Goal: Transaction & Acquisition: Purchase product/service

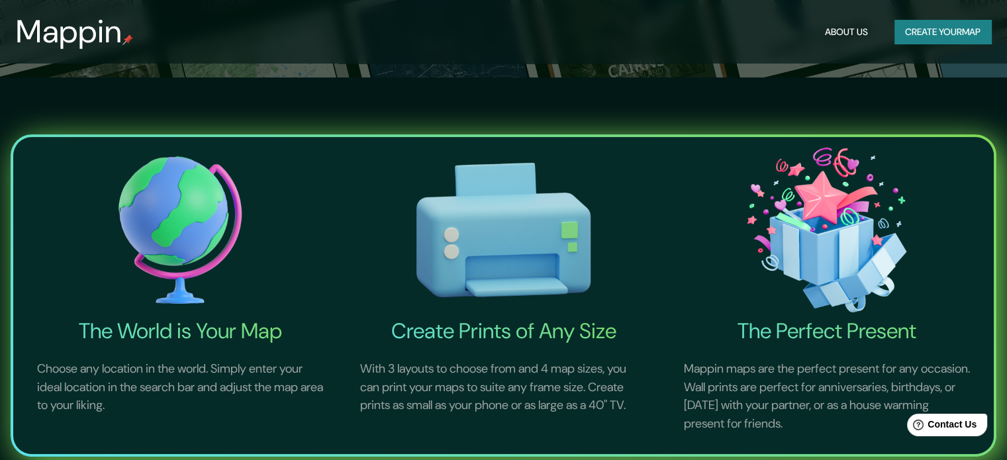
scroll to position [397, 0]
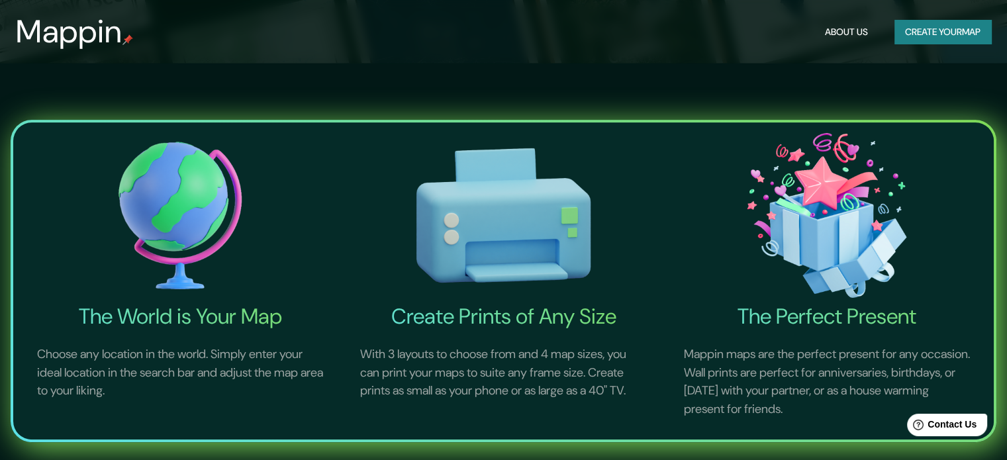
click at [946, 29] on button "Create your map" at bounding box center [943, 32] width 97 height 25
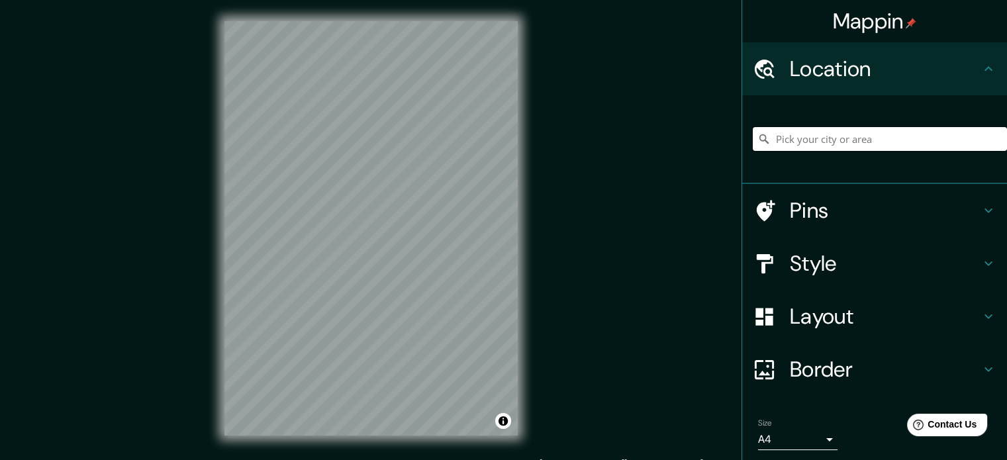
click at [808, 140] on input "Pick your city or area" at bounding box center [880, 139] width 254 height 24
click at [985, 210] on icon at bounding box center [989, 211] width 8 height 5
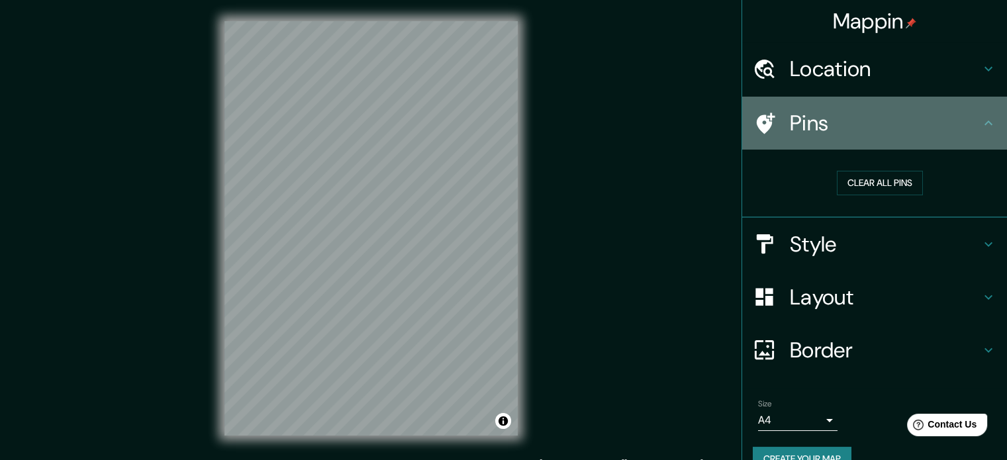
click at [986, 116] on icon at bounding box center [989, 123] width 16 height 16
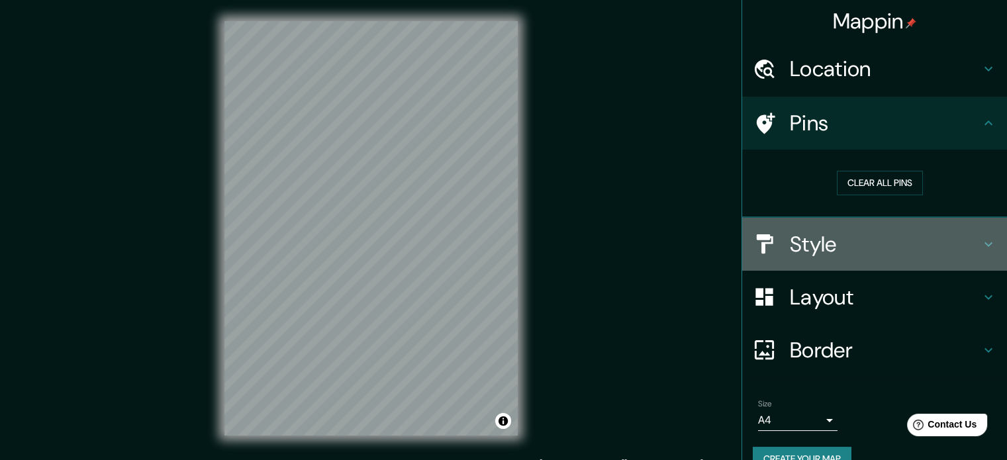
click at [981, 249] on icon at bounding box center [989, 244] width 16 height 16
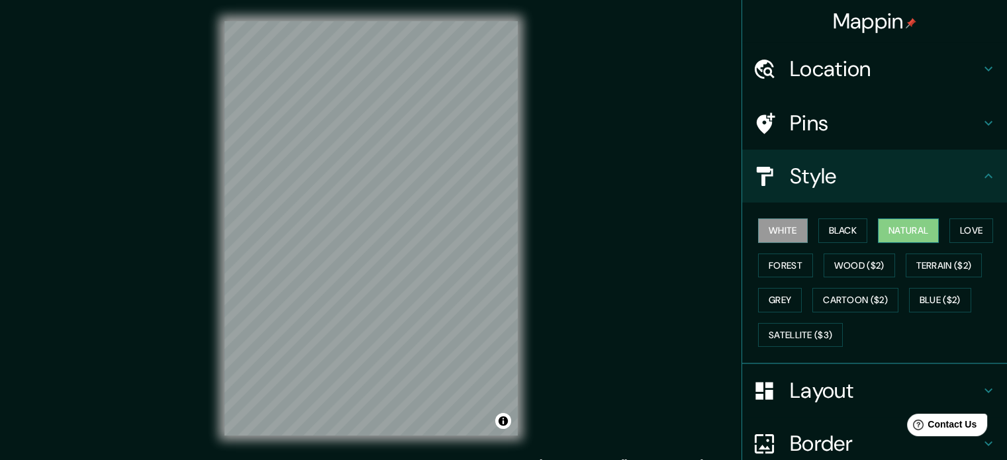
click at [898, 232] on button "Natural" at bounding box center [908, 231] width 61 height 25
click at [968, 227] on button "Love" at bounding box center [972, 231] width 44 height 25
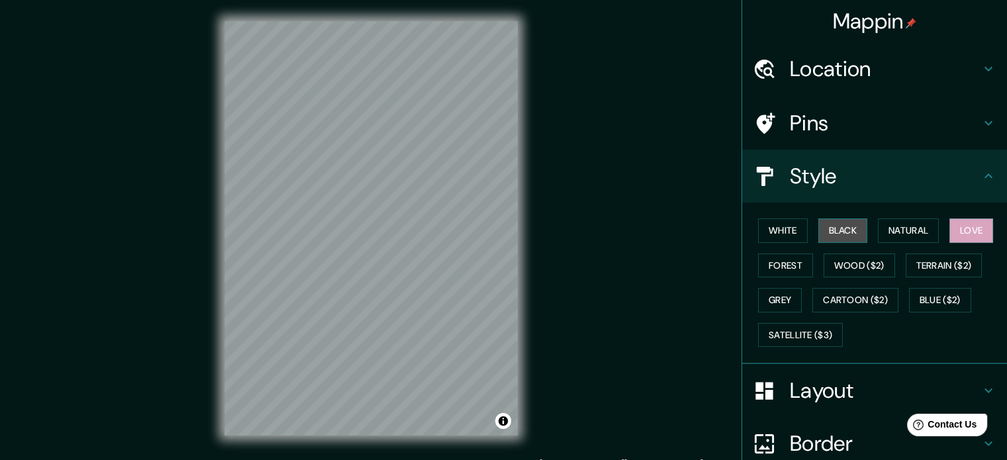
click at [819, 233] on button "Black" at bounding box center [844, 231] width 50 height 25
click at [785, 236] on button "White" at bounding box center [783, 231] width 50 height 25
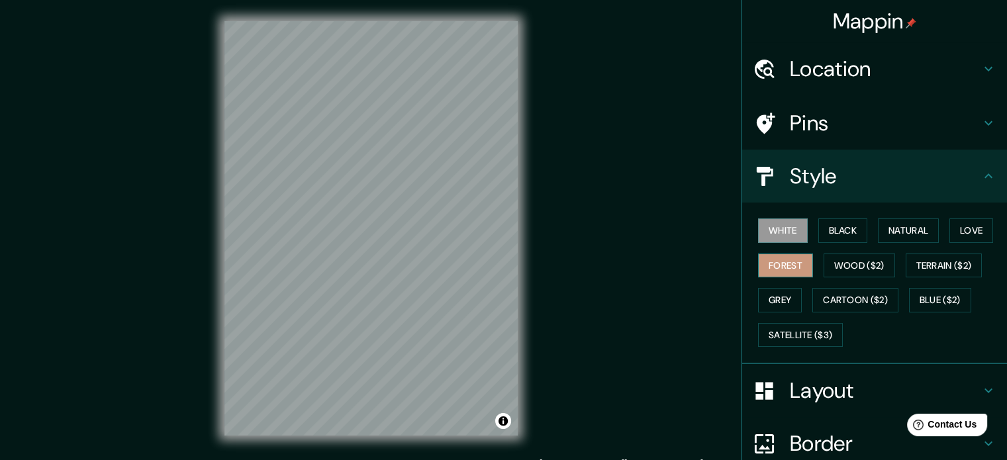
click at [786, 264] on button "Forest" at bounding box center [785, 266] width 55 height 25
click at [863, 259] on button "Wood ($2)" at bounding box center [860, 266] width 72 height 25
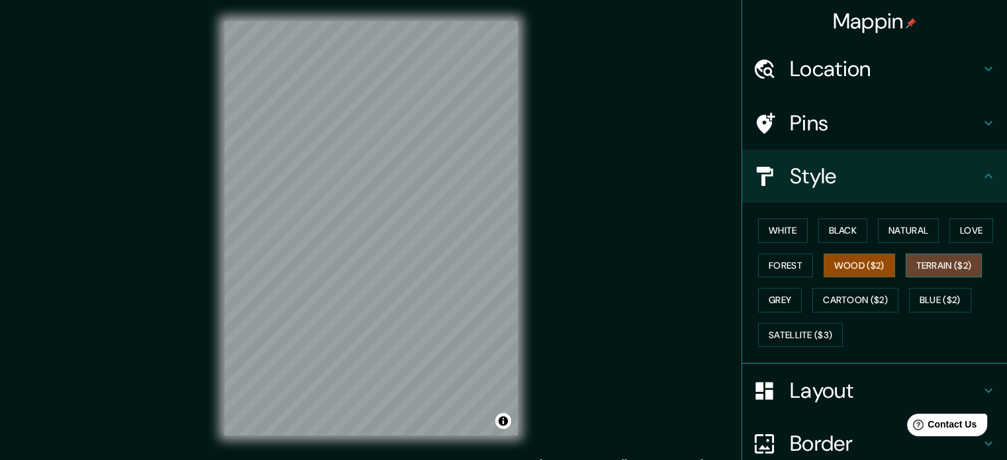
click at [953, 265] on button "Terrain ($2)" at bounding box center [944, 266] width 77 height 25
click at [782, 301] on button "Grey" at bounding box center [780, 300] width 44 height 25
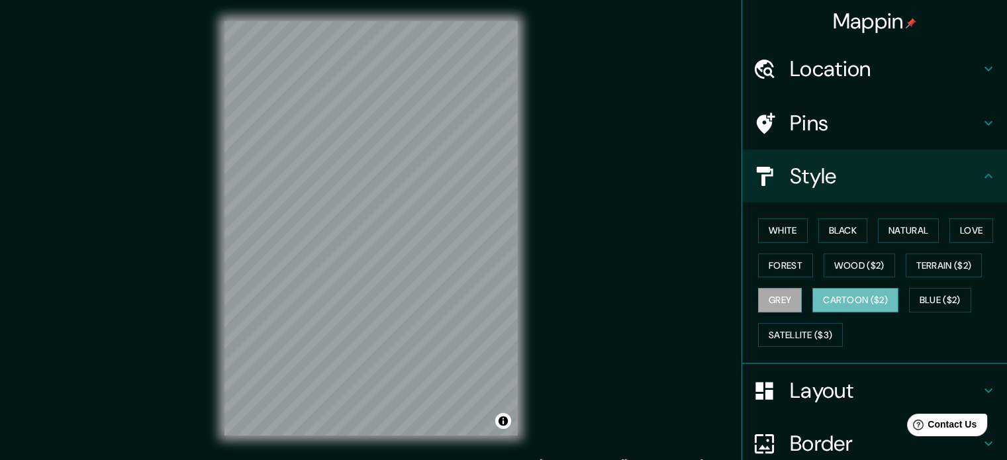
click at [833, 293] on button "Cartoon ($2)" at bounding box center [856, 300] width 86 height 25
click at [925, 299] on button "Blue ($2)" at bounding box center [940, 300] width 62 height 25
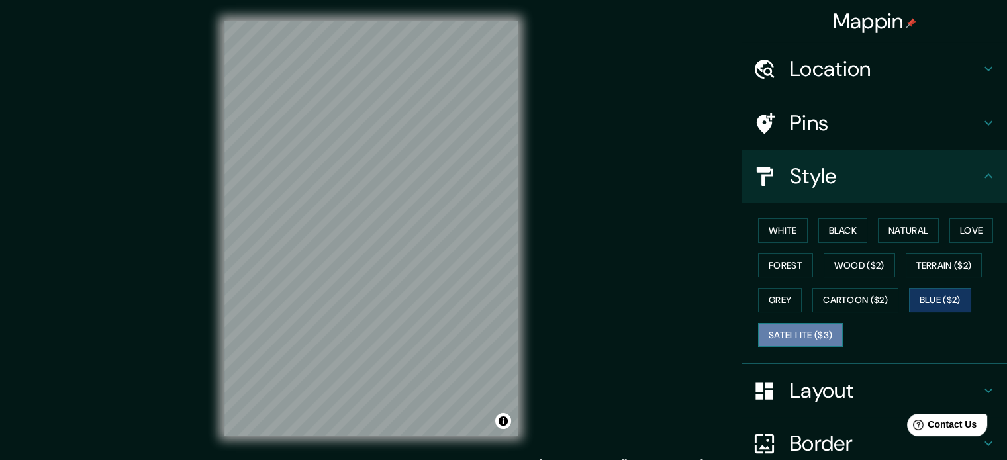
click at [822, 325] on button "Satellite ($3)" at bounding box center [800, 335] width 85 height 25
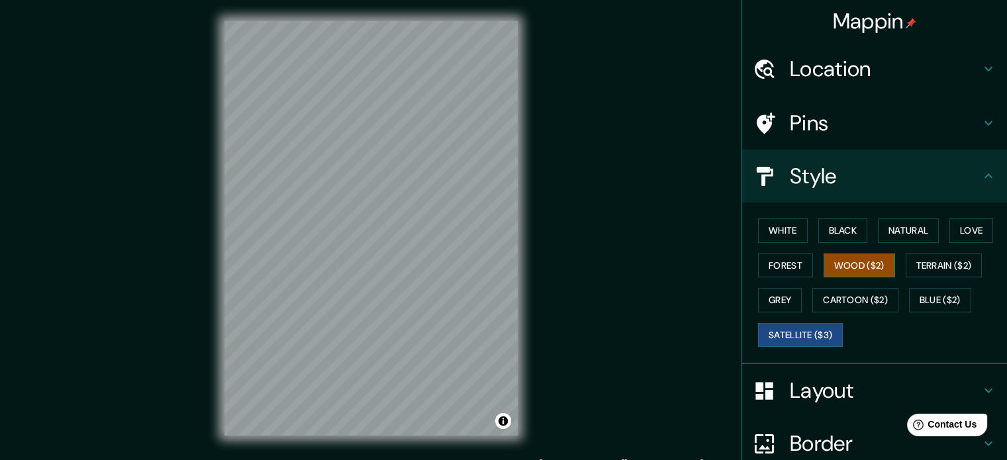
click at [860, 268] on button "Wood ($2)" at bounding box center [860, 266] width 72 height 25
click at [776, 301] on button "Grey" at bounding box center [780, 300] width 44 height 25
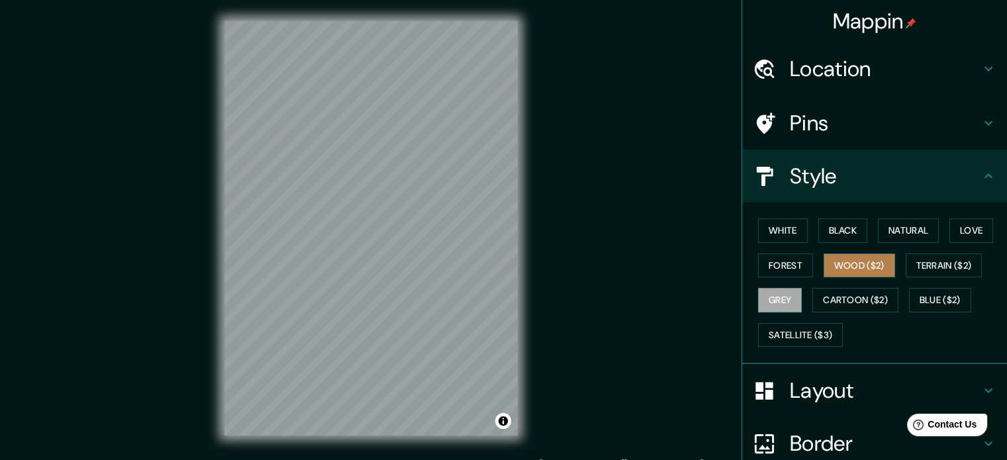
click at [856, 269] on button "Wood ($2)" at bounding box center [860, 266] width 72 height 25
click at [981, 182] on icon at bounding box center [989, 176] width 16 height 16
click at [981, 177] on icon at bounding box center [989, 176] width 16 height 16
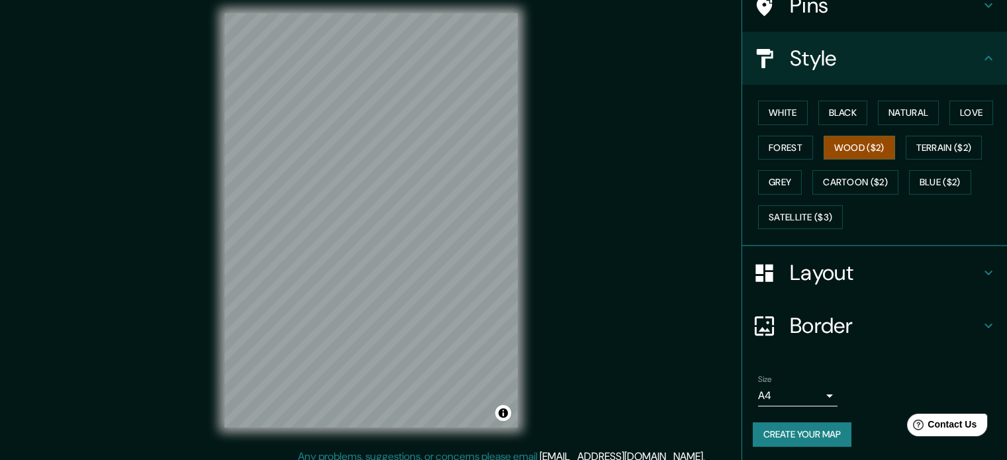
scroll to position [17, 0]
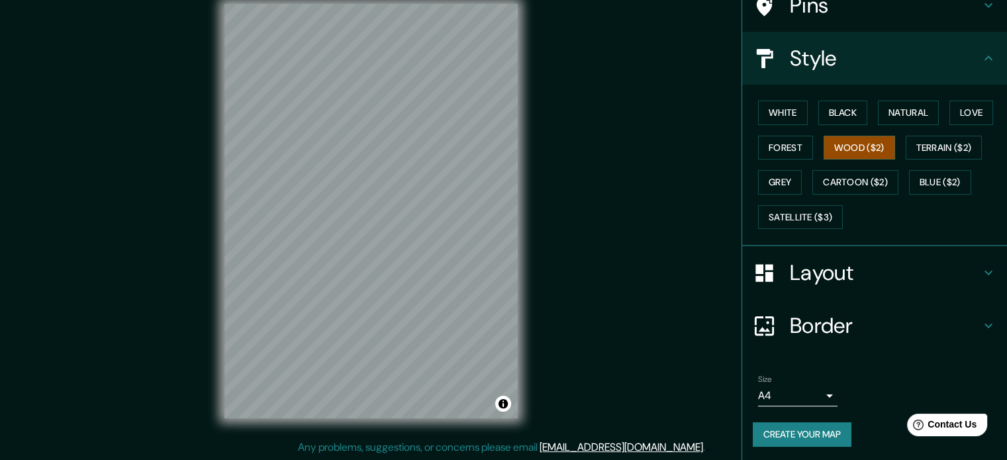
click at [981, 272] on icon at bounding box center [989, 273] width 16 height 16
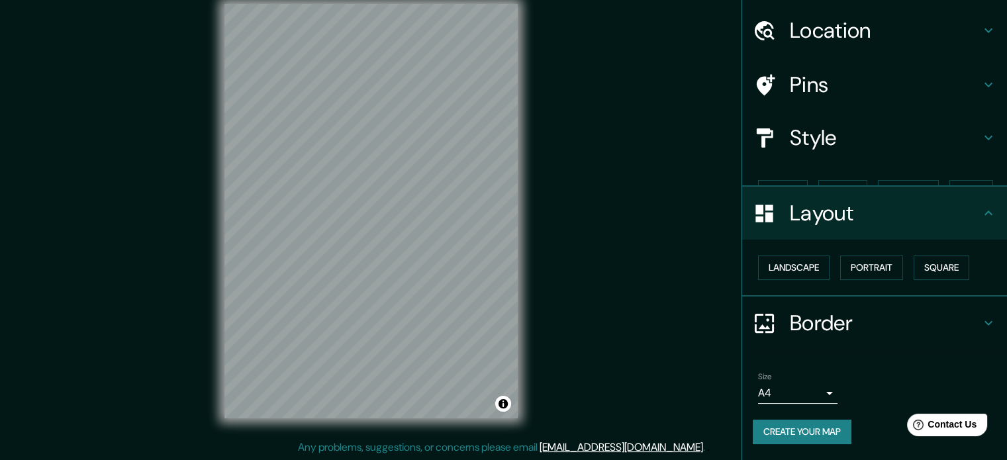
scroll to position [15, 0]
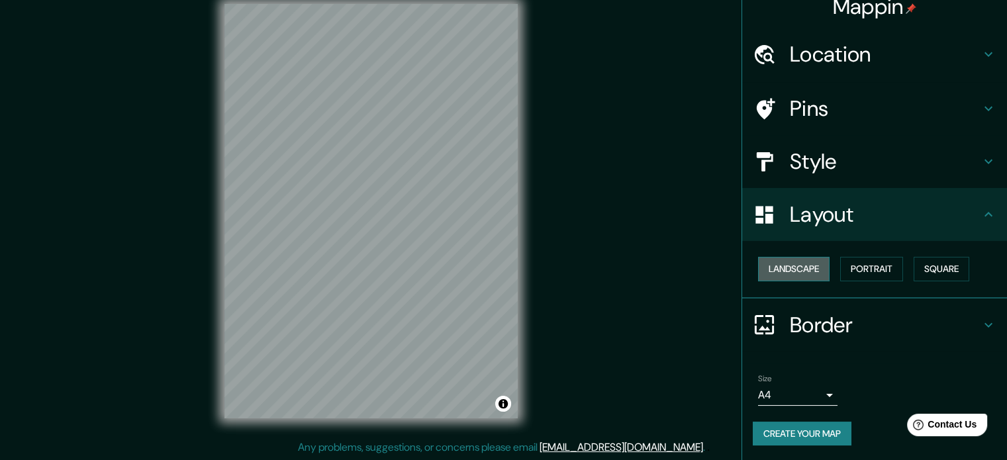
click at [789, 274] on button "Landscape" at bounding box center [794, 269] width 72 height 25
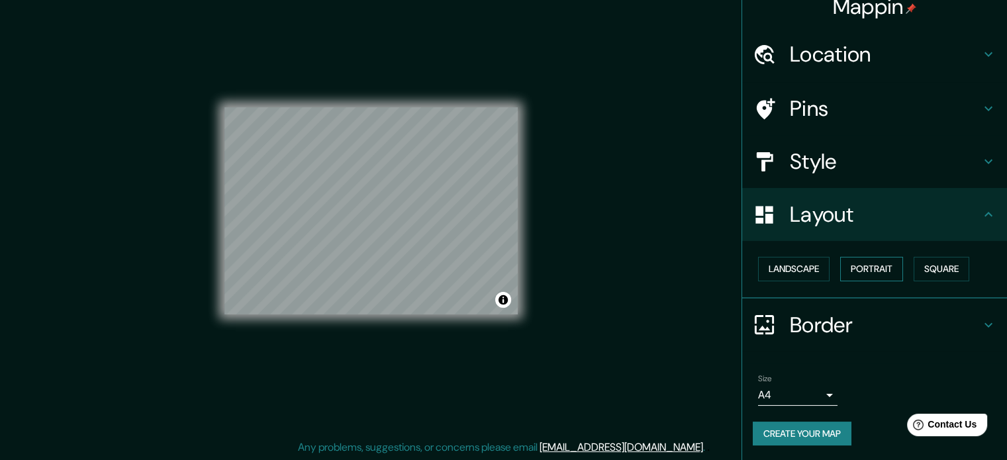
click at [855, 270] on button "Portrait" at bounding box center [871, 269] width 63 height 25
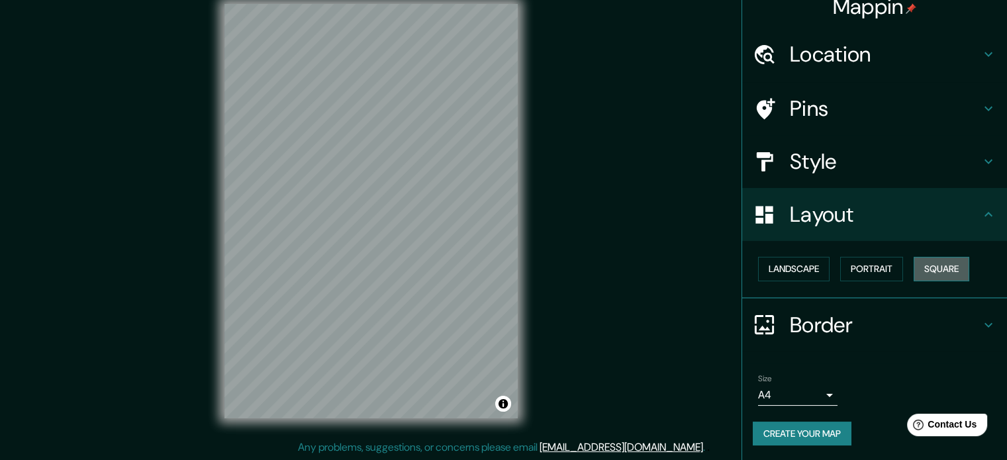
click at [940, 272] on button "Square" at bounding box center [942, 269] width 56 height 25
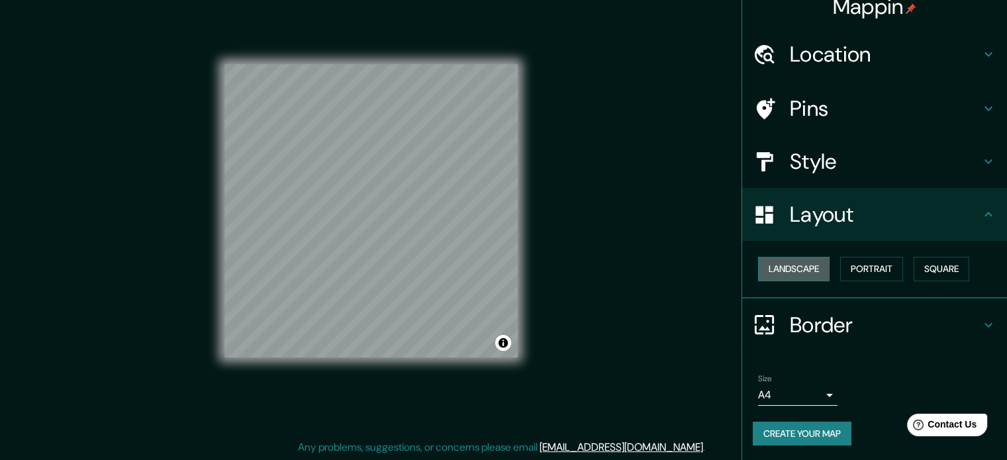
click at [784, 265] on button "Landscape" at bounding box center [794, 269] width 72 height 25
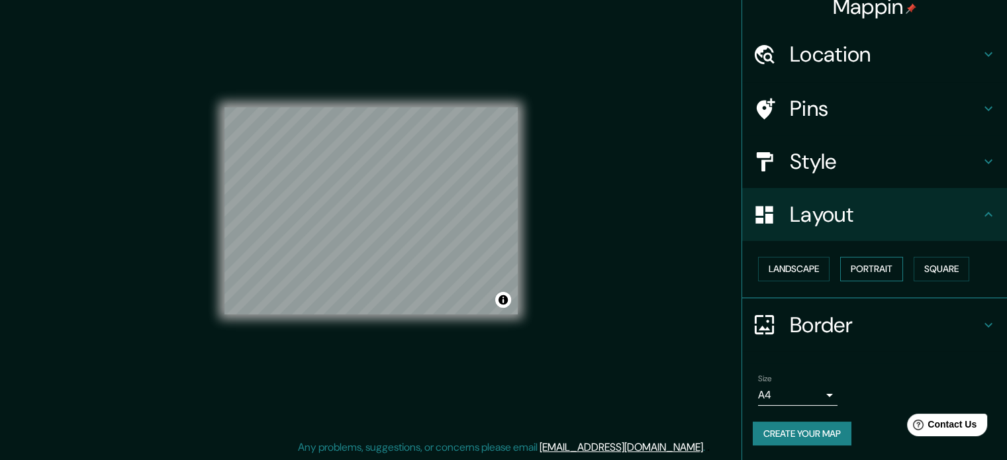
click at [864, 264] on button "Portrait" at bounding box center [871, 269] width 63 height 25
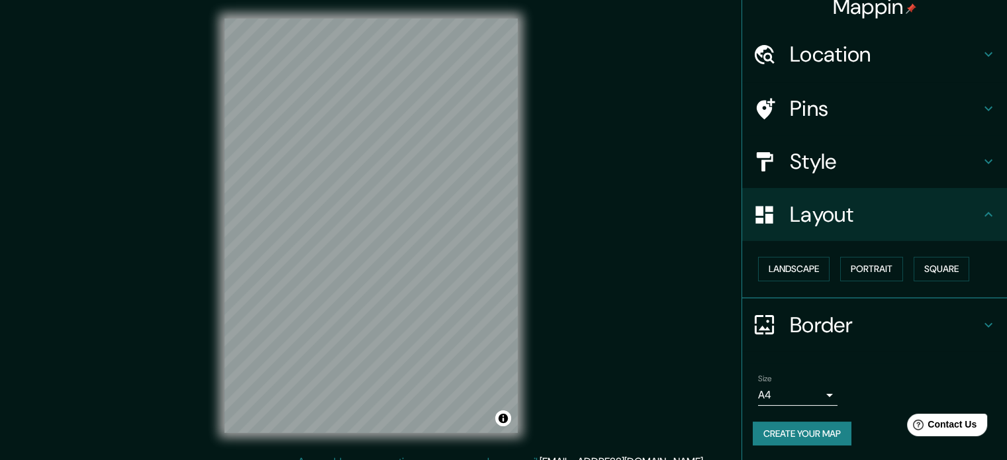
scroll to position [0, 0]
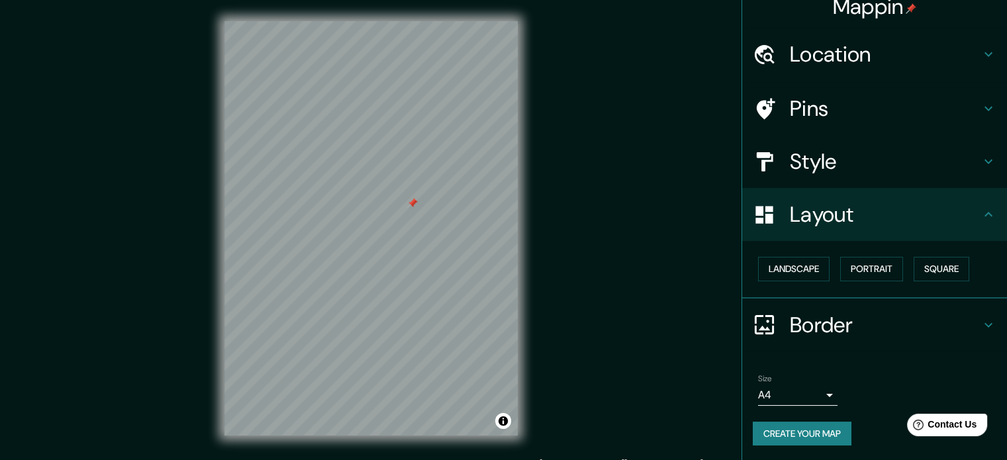
click at [821, 392] on body "Mappin Location Pins Style Layout Landscape Portrait Square Border Choose a bor…" at bounding box center [503, 230] width 1007 height 460
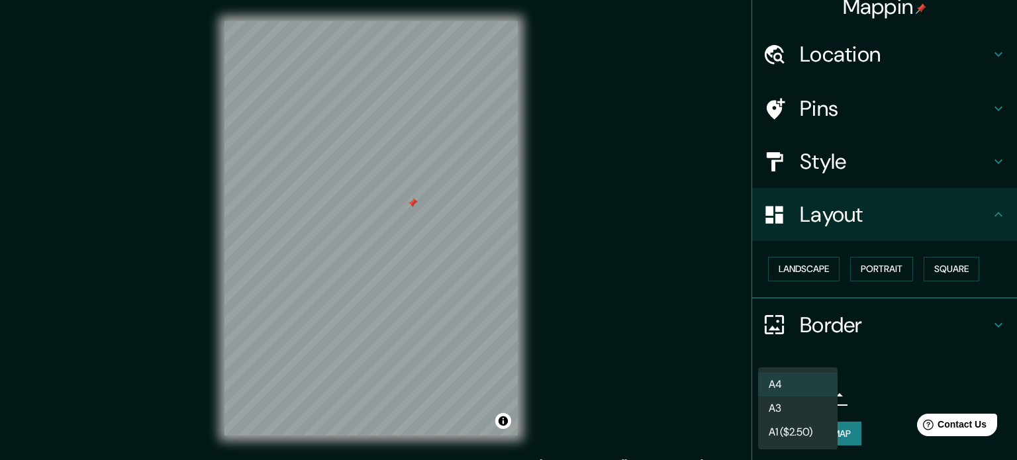
click at [813, 418] on li "A3" at bounding box center [797, 409] width 79 height 24
type input "a4"
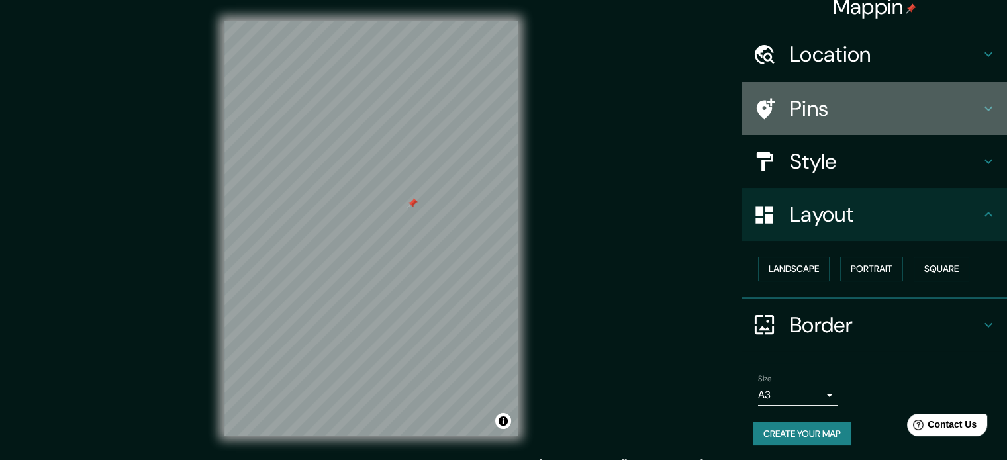
click at [981, 117] on div "Pins" at bounding box center [874, 108] width 265 height 53
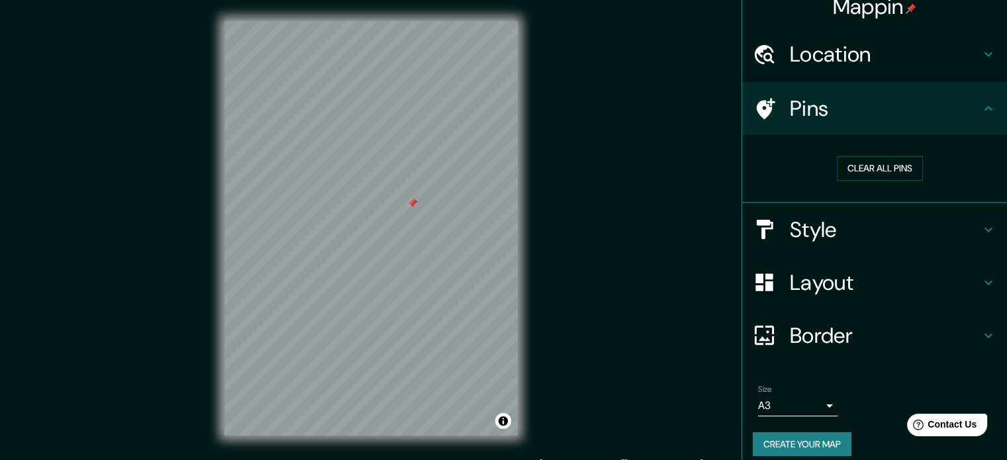
click at [981, 117] on div "Pins" at bounding box center [874, 108] width 265 height 53
click at [981, 227] on icon at bounding box center [989, 230] width 16 height 16
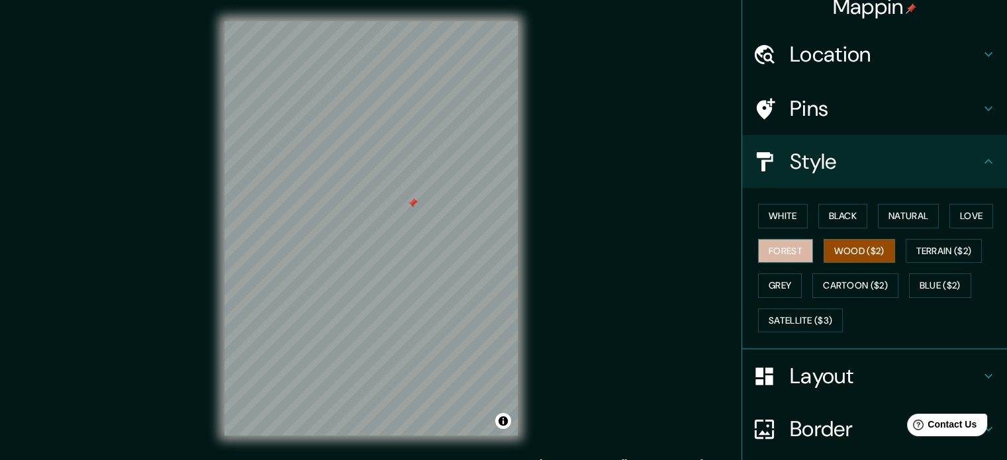
click at [782, 244] on button "Forest" at bounding box center [785, 251] width 55 height 25
click at [826, 205] on button "Black" at bounding box center [844, 216] width 50 height 25
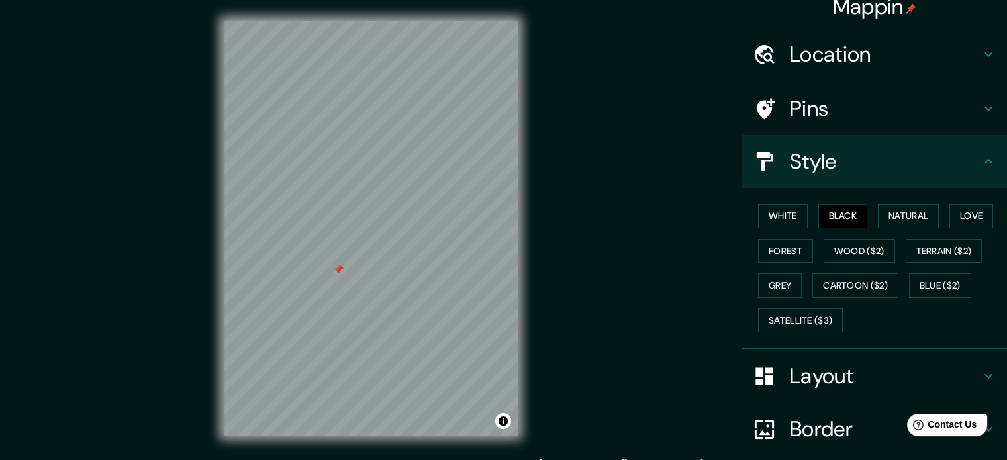
drag, startPoint x: 336, startPoint y: 254, endPoint x: 346, endPoint y: 275, distance: 22.8
click at [344, 275] on div at bounding box center [338, 269] width 11 height 11
click at [774, 207] on button "White" at bounding box center [783, 216] width 50 height 25
click at [845, 221] on button "Black" at bounding box center [844, 216] width 50 height 25
click at [919, 214] on button "Natural" at bounding box center [908, 216] width 61 height 25
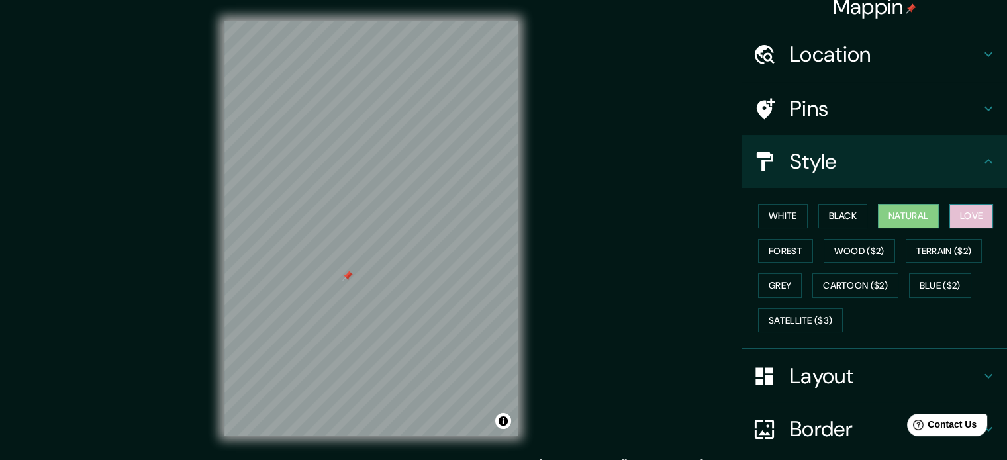
click at [971, 219] on button "Love" at bounding box center [972, 216] width 44 height 25
click at [689, 251] on div "Mappin Location Pins Style White Black Natural Love Forest Wood ($2) Terrain ($…" at bounding box center [503, 239] width 1007 height 478
